Goal: Task Accomplishment & Management: Complete application form

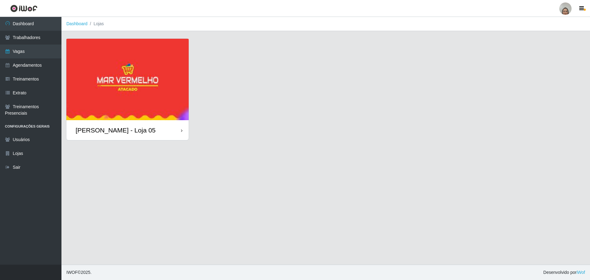
click at [176, 130] on div "[PERSON_NAME] - Loja 05" at bounding box center [127, 130] width 122 height 20
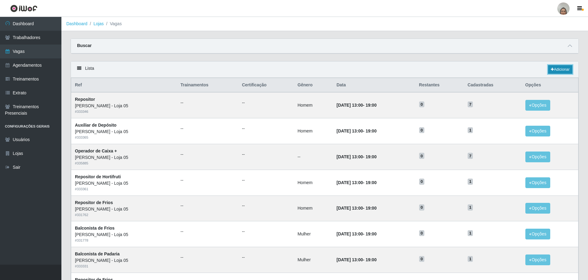
click at [567, 68] on link "Adicionar" at bounding box center [560, 69] width 24 height 9
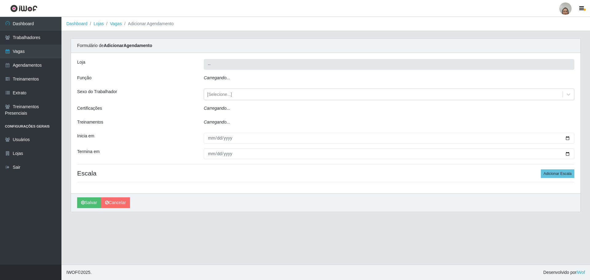
type input "[PERSON_NAME] - Loja 05"
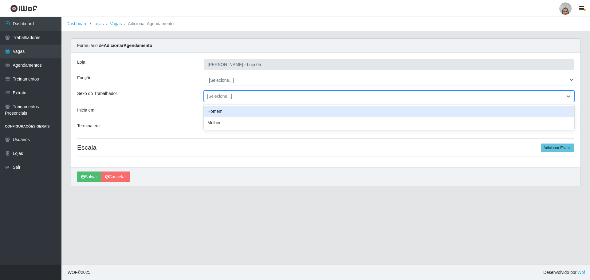
click at [236, 92] on div "[Selecione...]" at bounding box center [383, 96] width 358 height 10
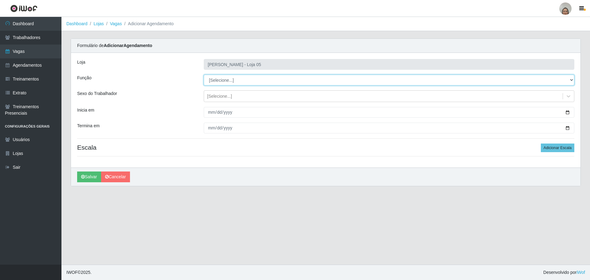
click at [220, 83] on select "[Selecione...] ASG ASG + ASG ++ Auxiliar de Depósito Auxiliar de Depósito + Aux…" at bounding box center [389, 80] width 370 height 11
select select "22"
click at [204, 75] on select "[Selecione...] ASG ASG + ASG ++ Auxiliar de Depósito Auxiliar de Depósito + Aux…" at bounding box center [389, 80] width 370 height 11
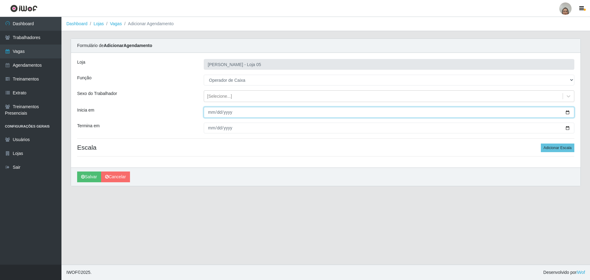
click at [567, 112] on input "Inicia em" at bounding box center [389, 112] width 370 height 11
type input "[DATE]"
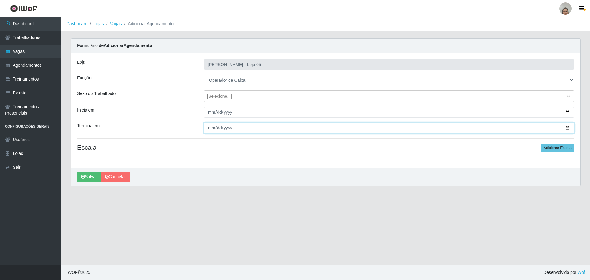
click at [566, 127] on input "Termina em" at bounding box center [389, 128] width 370 height 11
type input "[DATE]"
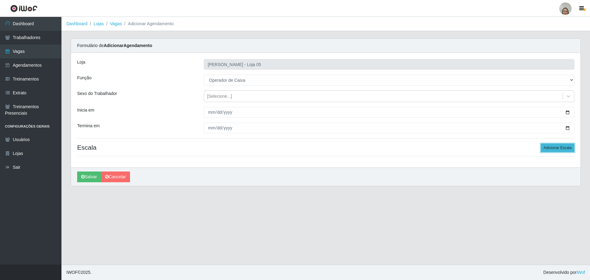
click at [556, 149] on button "Adicionar Escala" at bounding box center [557, 147] width 33 height 9
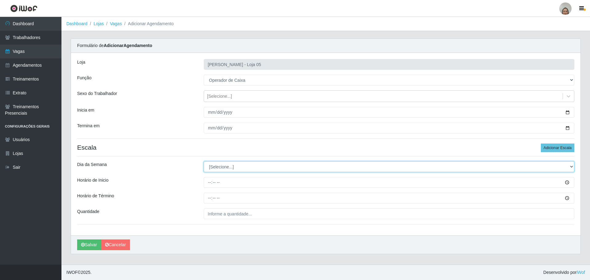
drag, startPoint x: 224, startPoint y: 166, endPoint x: 225, endPoint y: 170, distance: 3.9
click at [224, 166] on select "[Selecione...] Segunda Terça Quarta Quinta Sexta Sábado Domingo" at bounding box center [389, 166] width 370 height 11
select select "4"
click at [204, 161] on select "[Selecione...] Segunda Terça Quarta Quinta Sexta Sábado Domingo" at bounding box center [389, 166] width 370 height 11
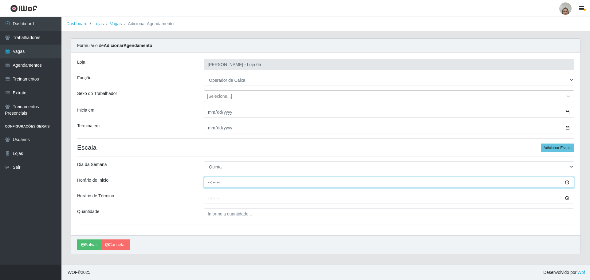
click at [206, 182] on input "Horário de Inicio" at bounding box center [389, 182] width 370 height 11
type input "16:20"
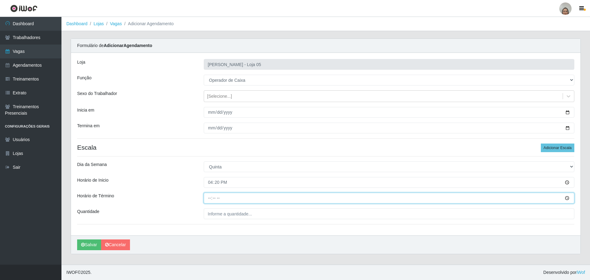
click at [207, 194] on input "Horário de Término" at bounding box center [389, 198] width 370 height 11
type input "22:20"
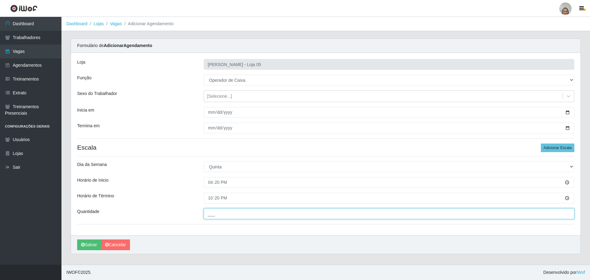
click at [232, 212] on input "___" at bounding box center [389, 213] width 370 height 11
type input "1__"
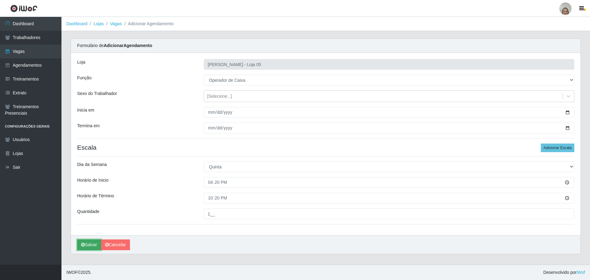
click at [84, 249] on button "Salvar" at bounding box center [89, 244] width 24 height 11
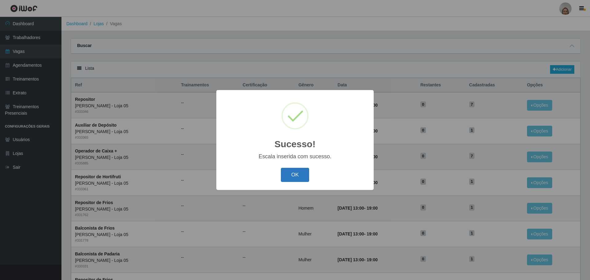
click at [293, 174] on button "OK" at bounding box center [295, 175] width 29 height 14
